Goal: Understand process/instructions: Learn how to perform a task or action

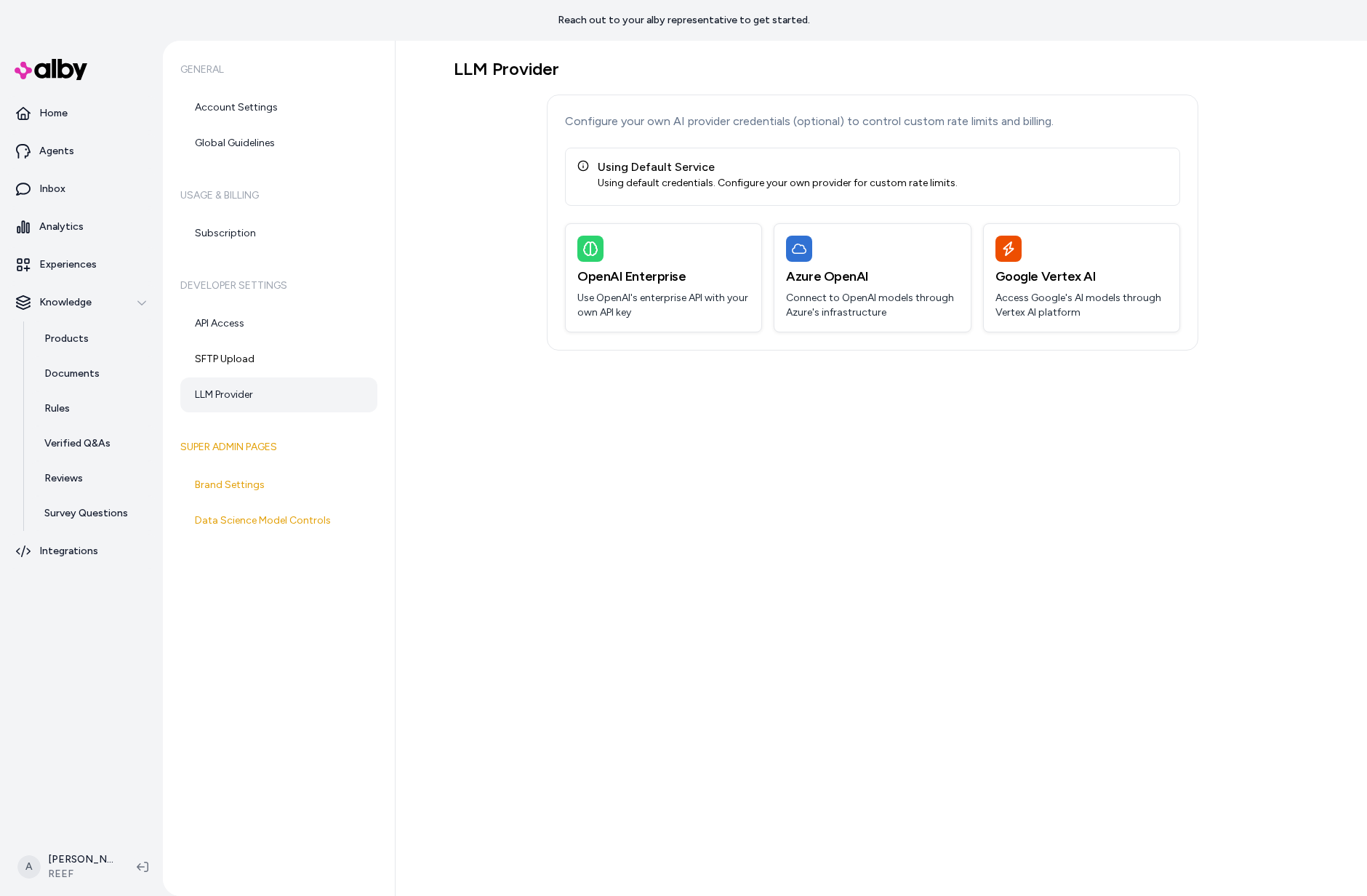
click at [554, 650] on div "LLM Provider Configure your own AI provider credentials (optional) to control c…" at bounding box center [881, 467] width 972 height 855
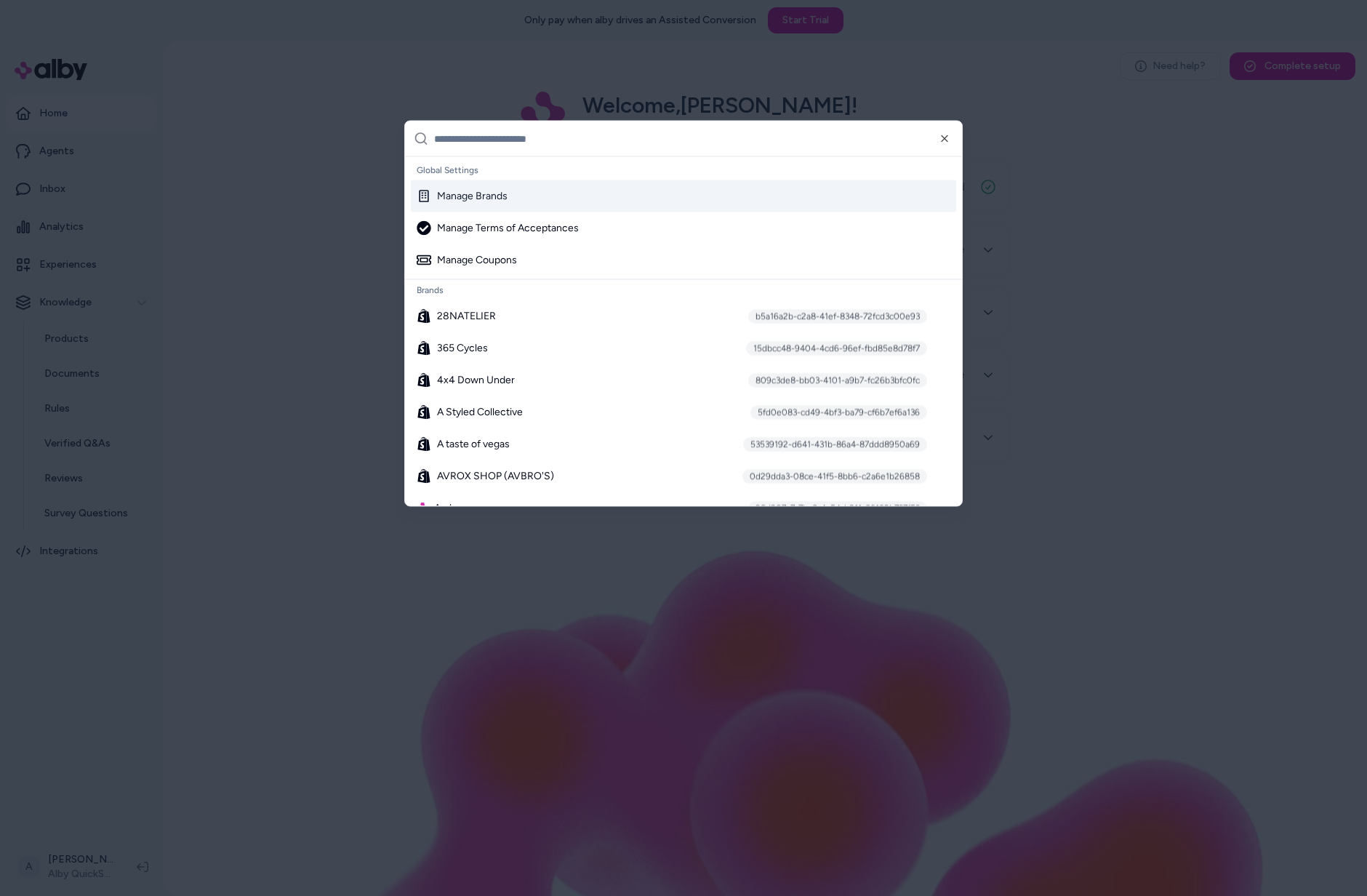
type input "*"
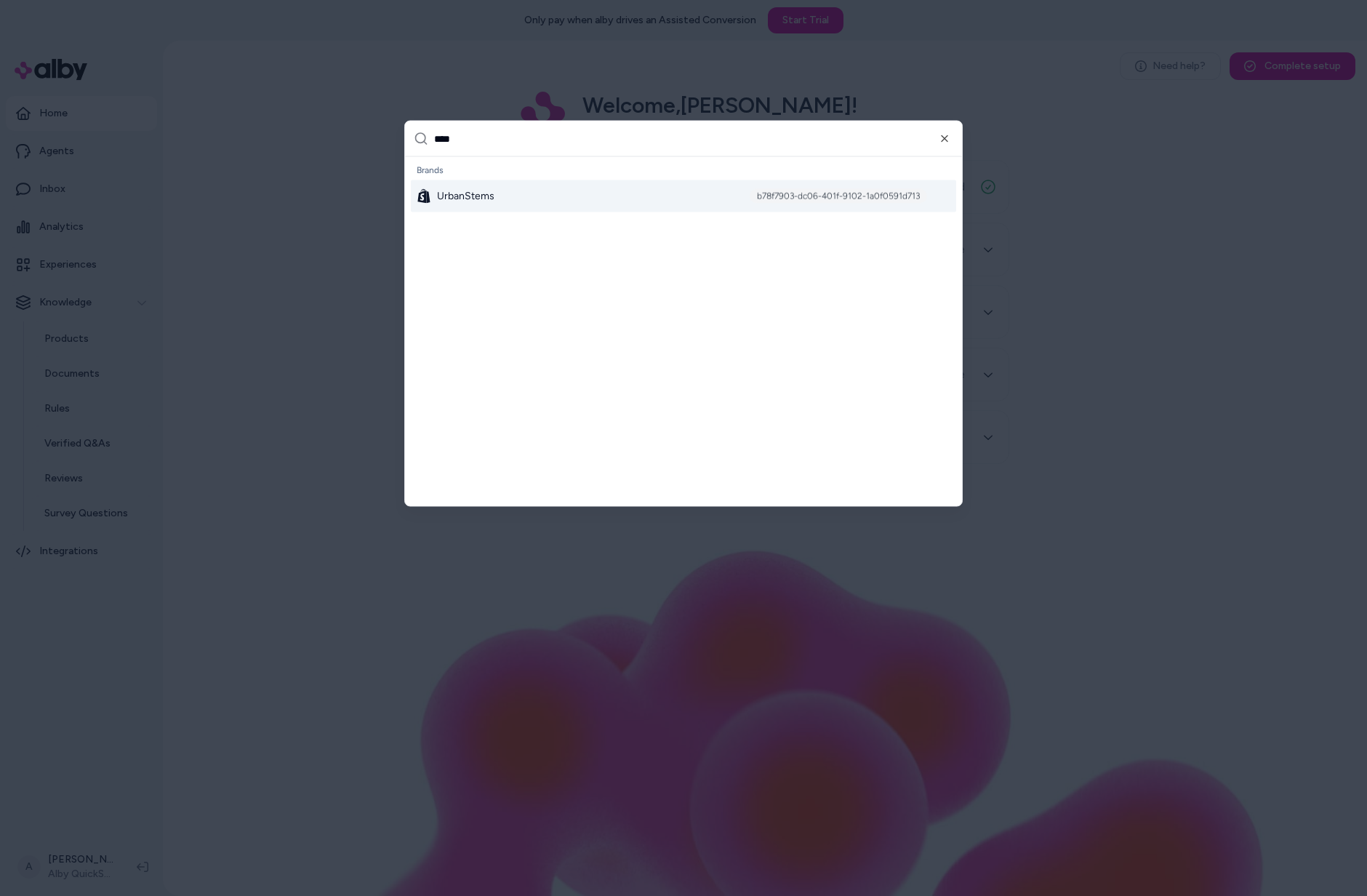
type input "*****"
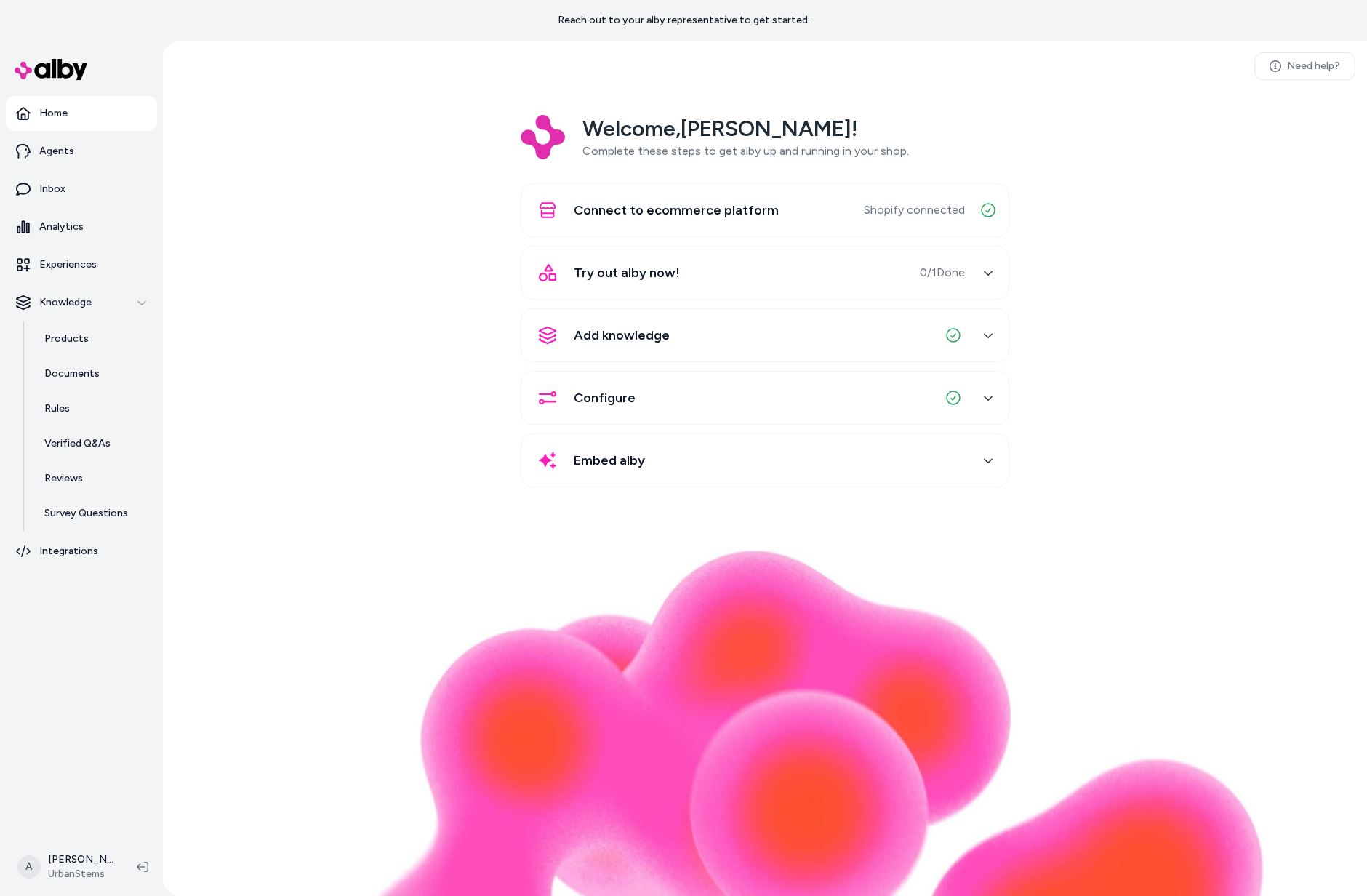
click at [686, 224] on div "Connect to ecommerce platform" at bounding box center [654, 210] width 249 height 35
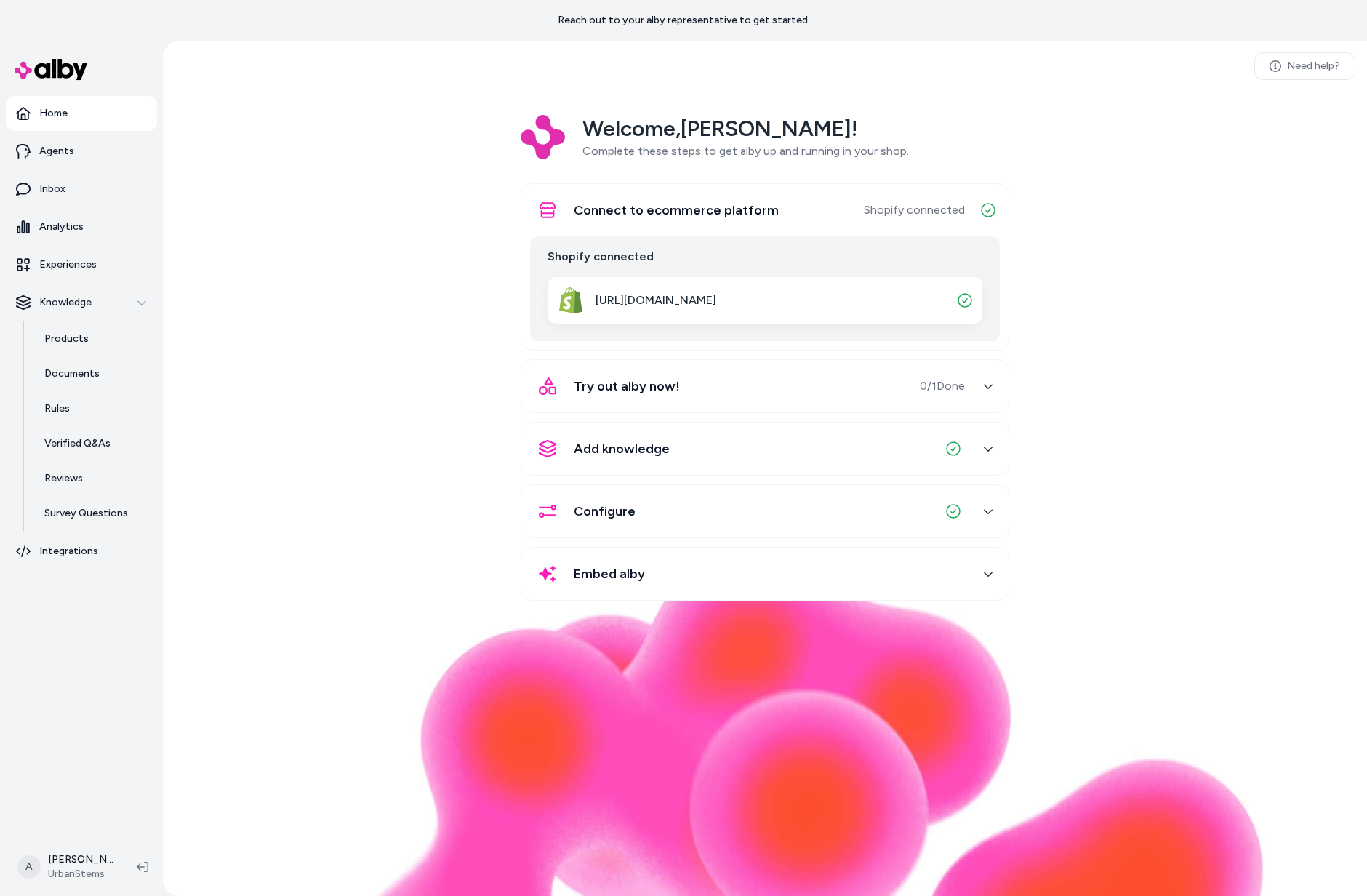
click at [712, 399] on div "Try out alby now! 0 / 1 Done" at bounding box center [747, 386] width 435 height 35
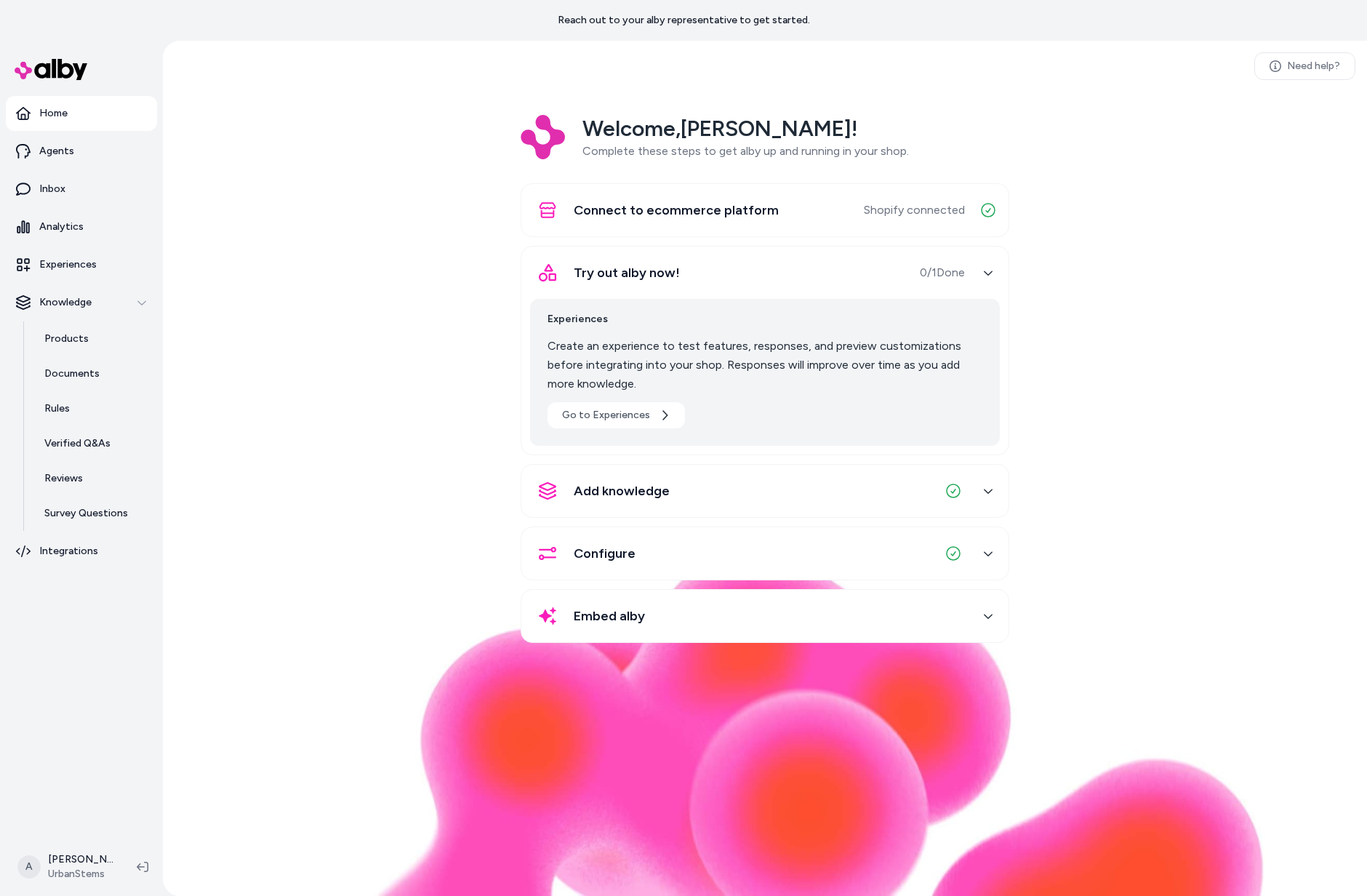
click at [681, 484] on div "Add knowledge" at bounding box center [747, 490] width 435 height 35
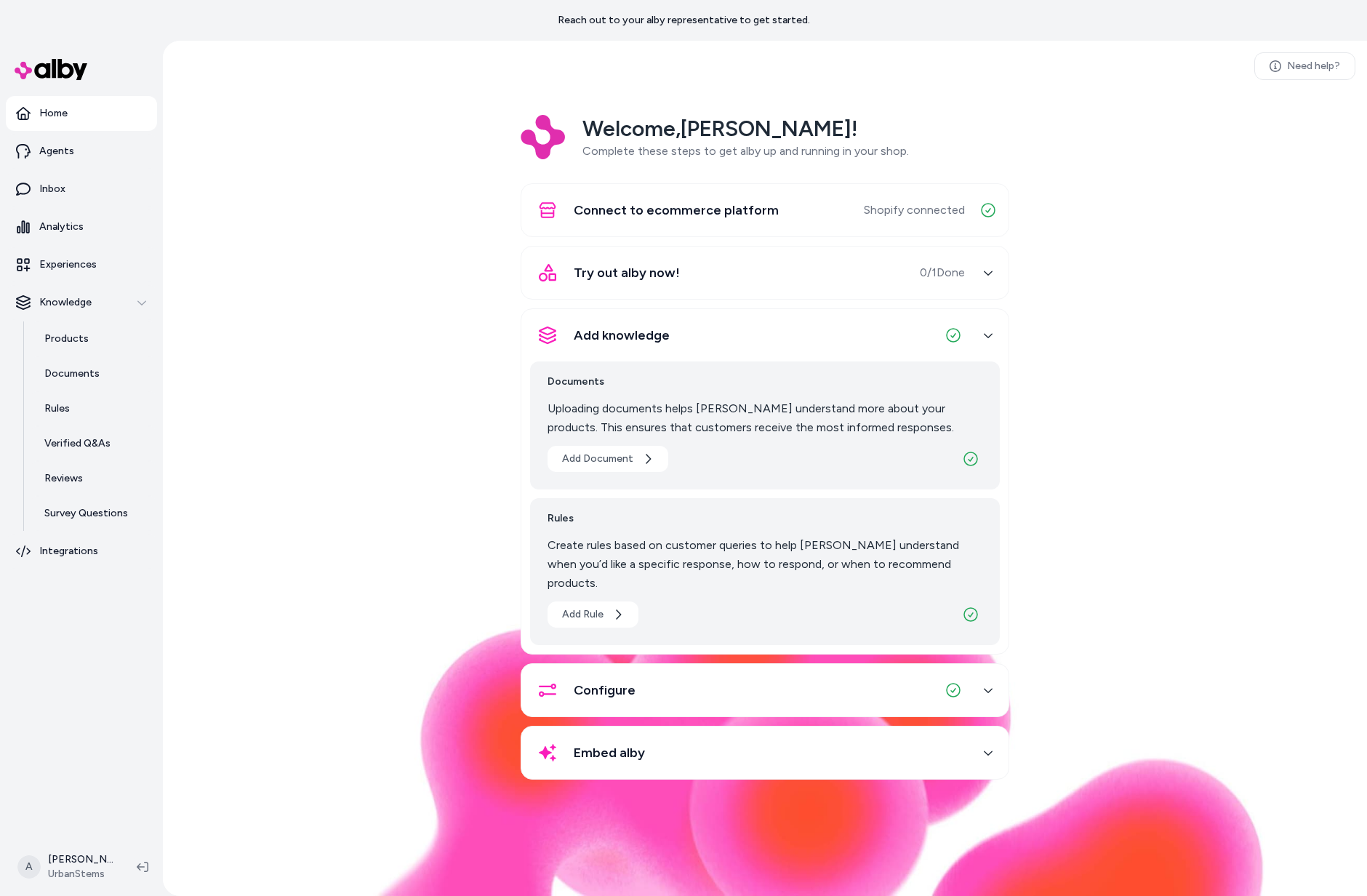
click at [690, 754] on div "Embed alby" at bounding box center [765, 752] width 489 height 53
click at [700, 735] on div "Embed alby" at bounding box center [747, 752] width 435 height 35
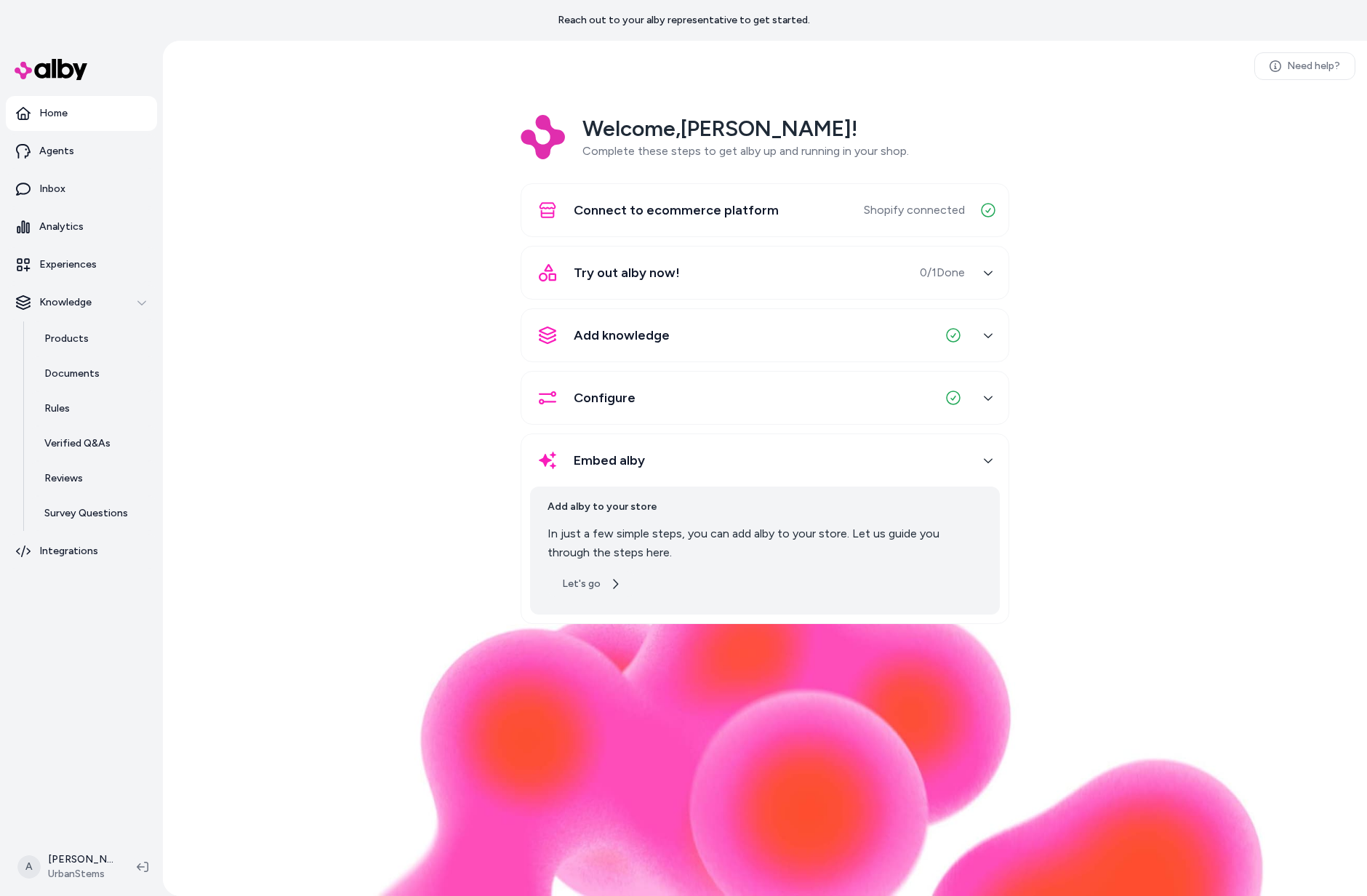
click at [604, 576] on button "Let's go" at bounding box center [591, 584] width 88 height 26
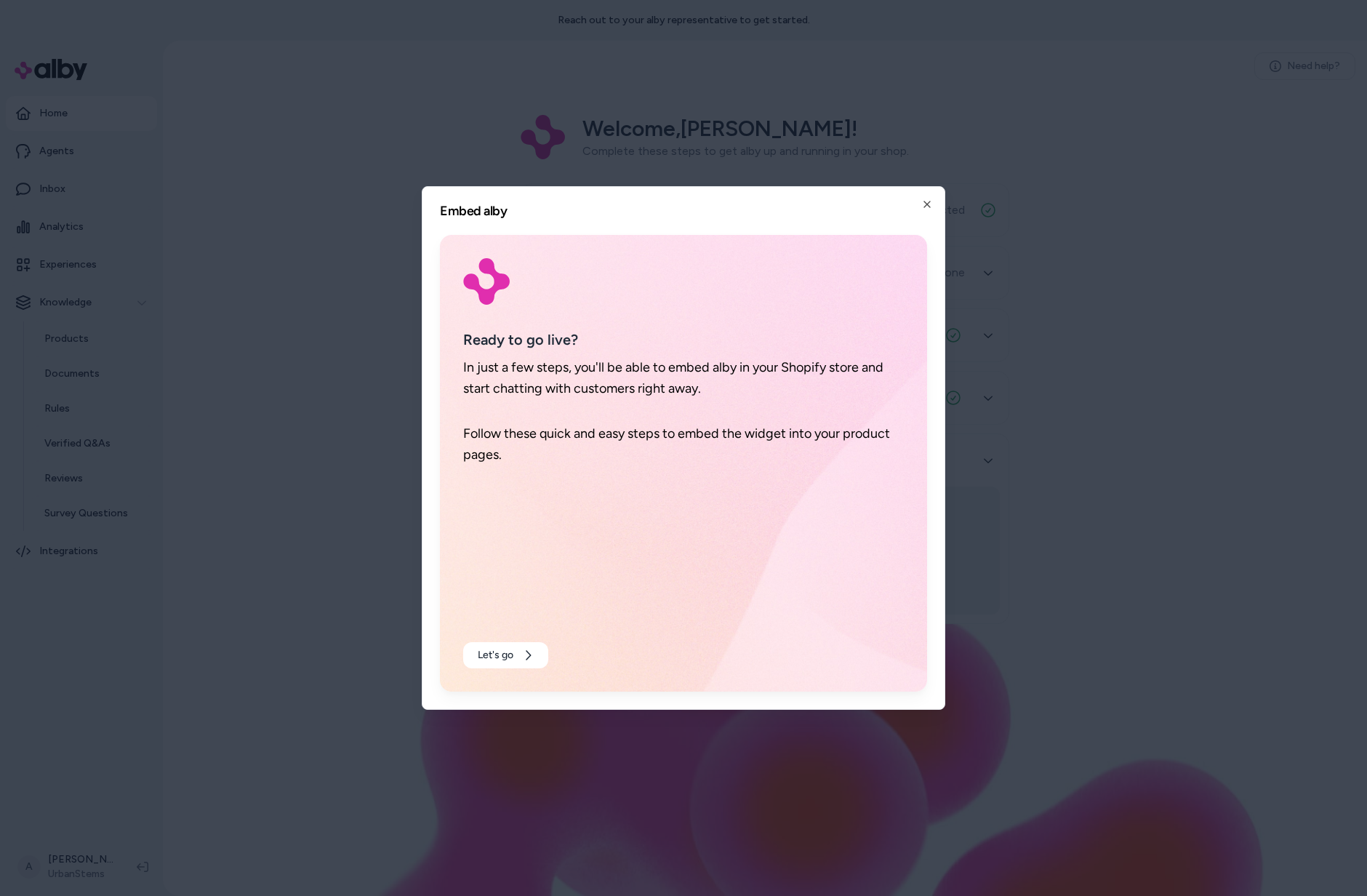
click at [483, 631] on div "Ready to go live? In just a few steps, you'll be able to embed alby in your Sho…" at bounding box center [684, 462] width 487 height 457
click at [503, 655] on button "Let's go" at bounding box center [505, 655] width 85 height 26
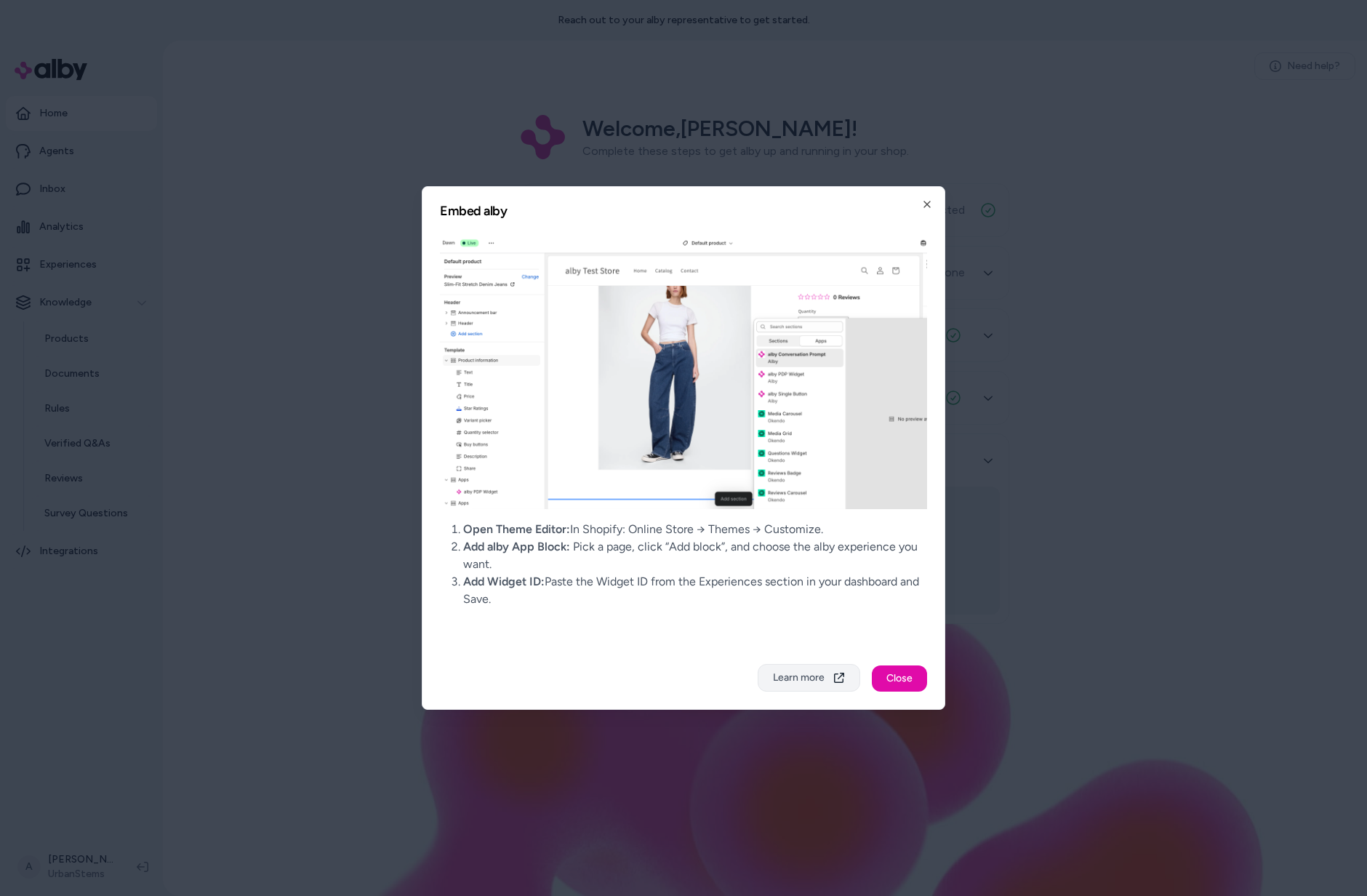
click at [788, 668] on button "Learn more" at bounding box center [809, 678] width 103 height 28
